Goal: Transaction & Acquisition: Purchase product/service

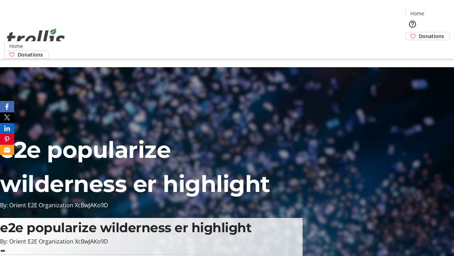
click at [419, 32] on span "Donations" at bounding box center [431, 35] width 25 height 7
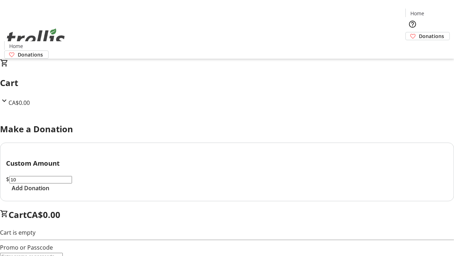
click at [49, 192] on span "Add Donation" at bounding box center [31, 187] width 38 height 9
